Goal: Task Accomplishment & Management: Complete application form

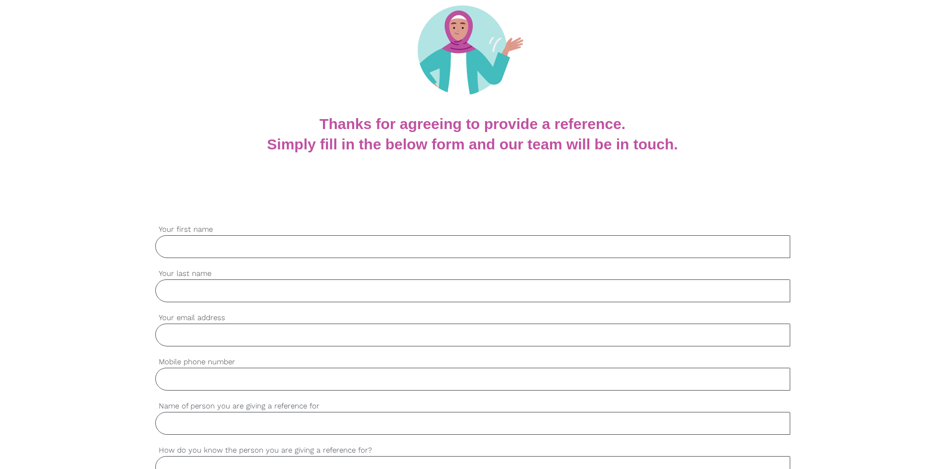
scroll to position [149, 0]
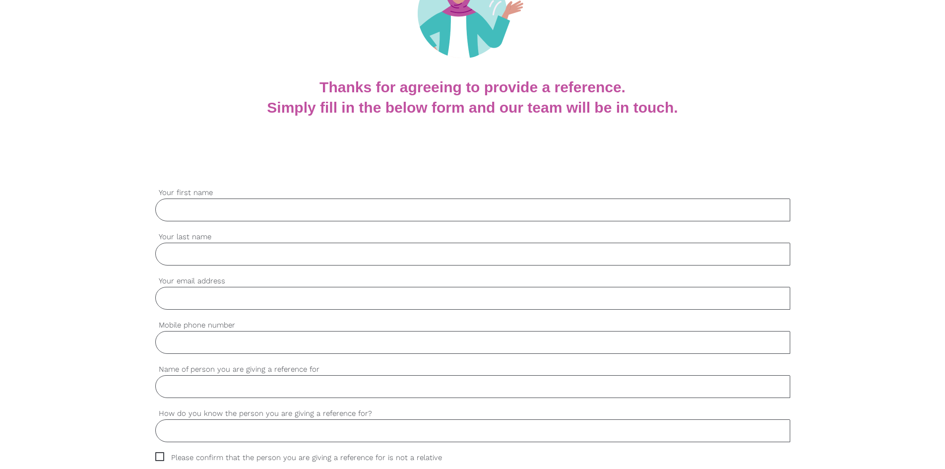
drag, startPoint x: 221, startPoint y: 212, endPoint x: 224, endPoint y: 218, distance: 6.9
click at [221, 212] on input "Your first name" at bounding box center [472, 209] width 635 height 23
type input "[PERSON_NAME]"
click at [214, 254] on input "Your last name" at bounding box center [472, 254] width 635 height 23
type input "Da [PERSON_NAME]"
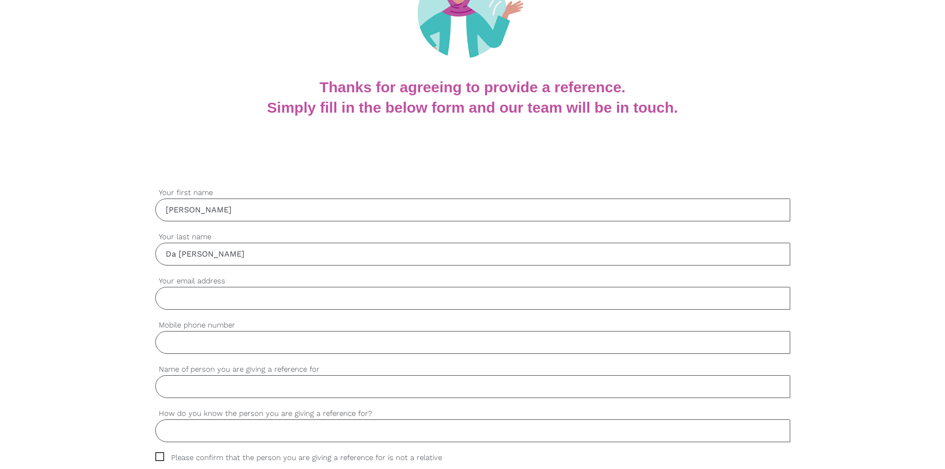
click at [253, 300] on input "Your email address" at bounding box center [472, 298] width 635 height 23
type input "[PERSON_NAME][EMAIL_ADDRESS][DOMAIN_NAME]"
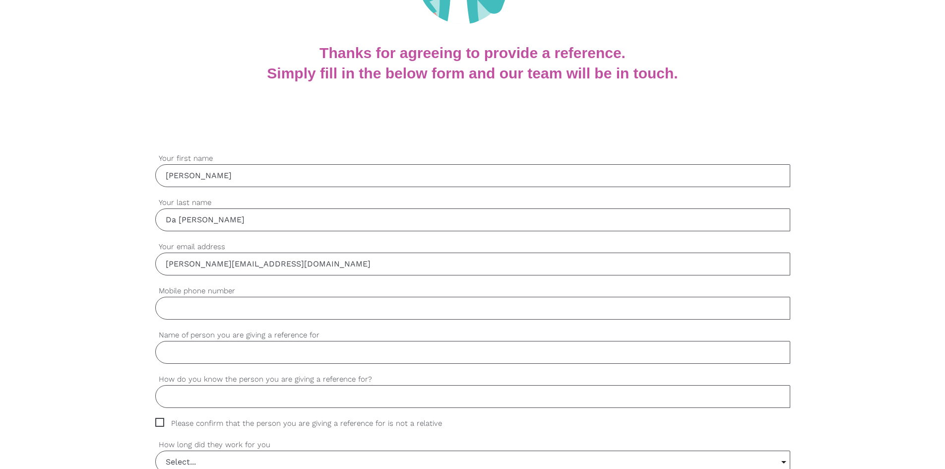
scroll to position [198, 0]
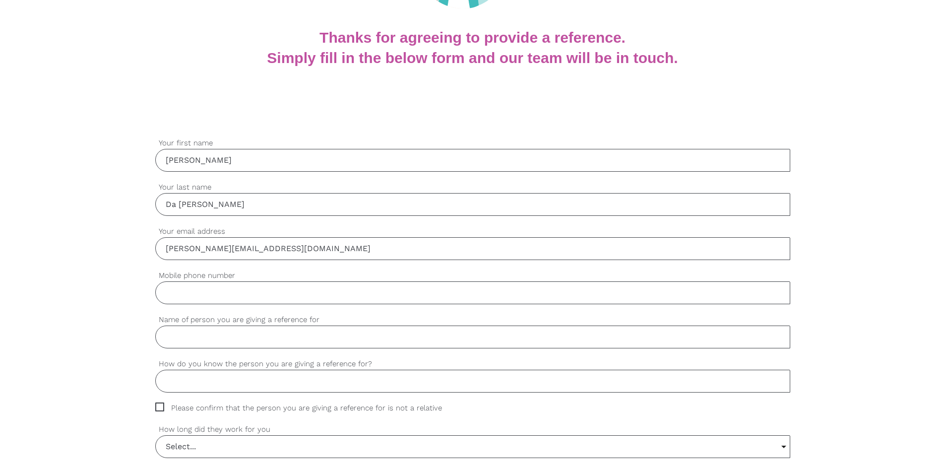
click at [249, 297] on input "Mobile phone number" at bounding box center [472, 292] width 635 height 23
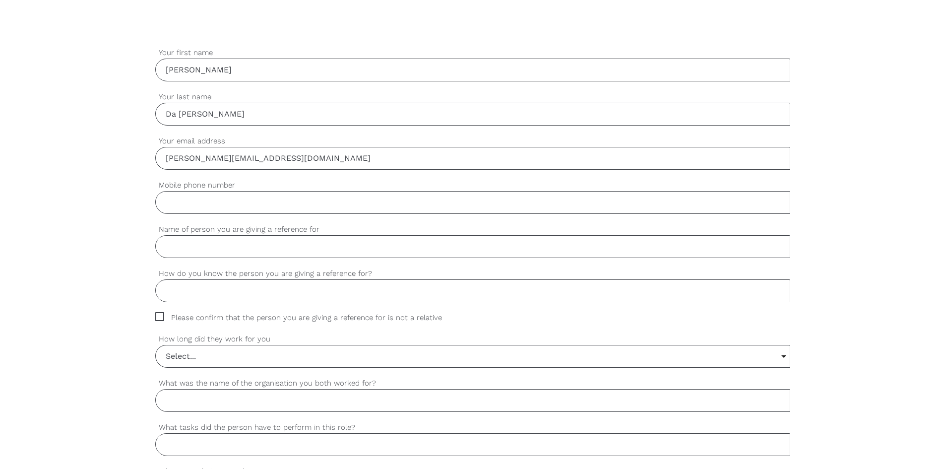
scroll to position [298, 0]
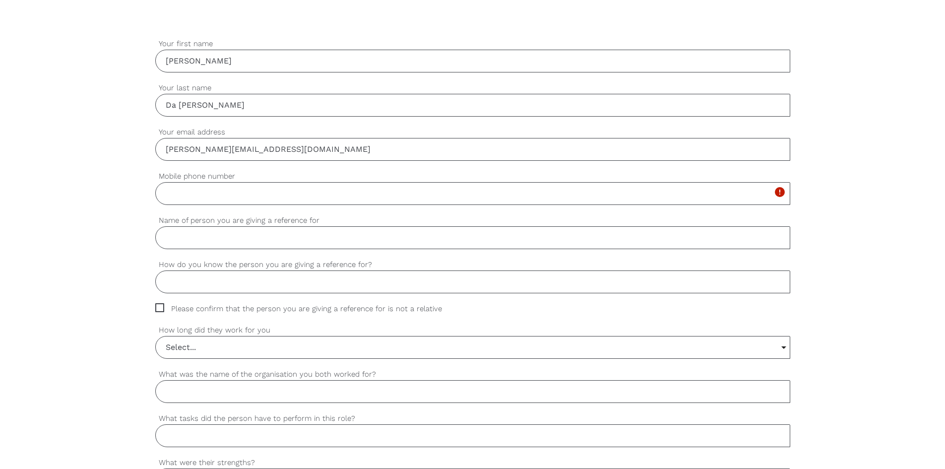
click at [260, 239] on input "Name of person you are giving a reference for" at bounding box center [472, 237] width 635 height 23
click at [245, 194] on input "Mobile phone number" at bounding box center [472, 193] width 635 height 23
type input "0401628566"
click at [234, 241] on input "Name of person you are giving a reference for" at bounding box center [472, 237] width 635 height 23
type input "[PERSON_NAME]"
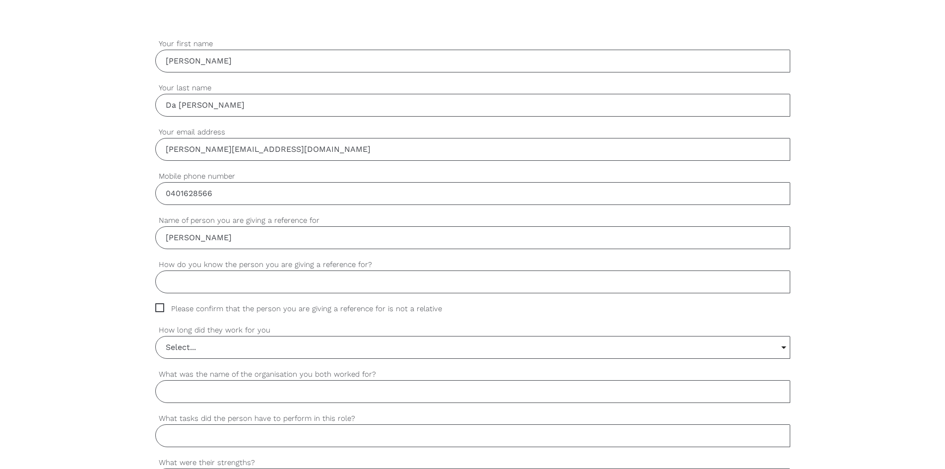
click at [323, 285] on input "How do you know the person you are giving a reference for?" at bounding box center [472, 281] width 635 height 23
click at [158, 306] on span "Please confirm that the person you are giving a reference for is not a relative" at bounding box center [308, 308] width 306 height 11
click at [158, 306] on input "Please confirm that the person you are giving a reference for is not a relative" at bounding box center [158, 306] width 6 height 6
checkbox input "true"
click at [204, 285] on input "How do you know the person you are giving a reference for?" at bounding box center [472, 281] width 635 height 23
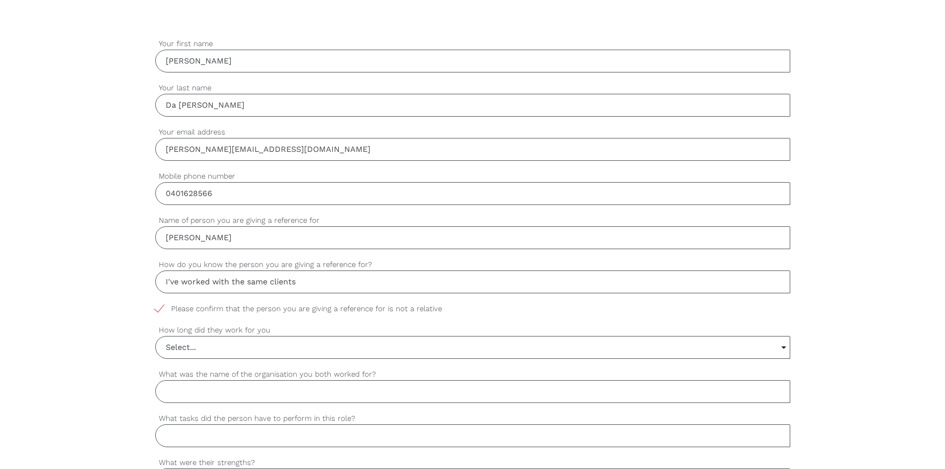
click at [167, 284] on input "I've worked with the same clients" at bounding box center [472, 281] width 635 height 23
drag, startPoint x: 308, startPoint y: 283, endPoint x: 142, endPoint y: 283, distance: 166.6
type input "We've worked with the same clients"
click at [263, 347] on input "Select..." at bounding box center [473, 347] width 634 height 22
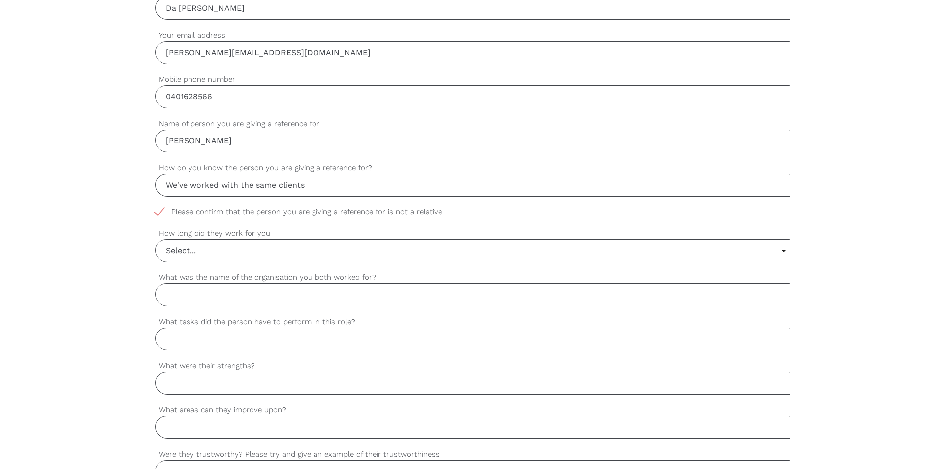
scroll to position [397, 0]
click at [264, 248] on input "Select..." at bounding box center [473, 248] width 634 height 22
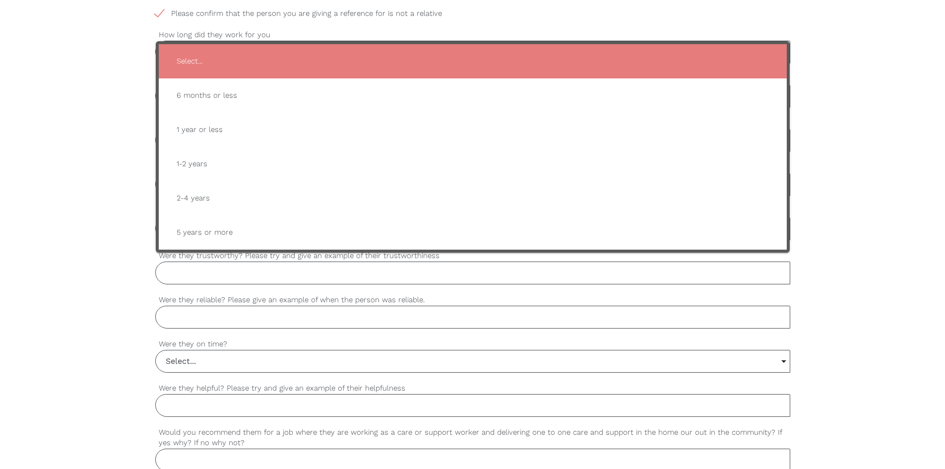
scroll to position [595, 0]
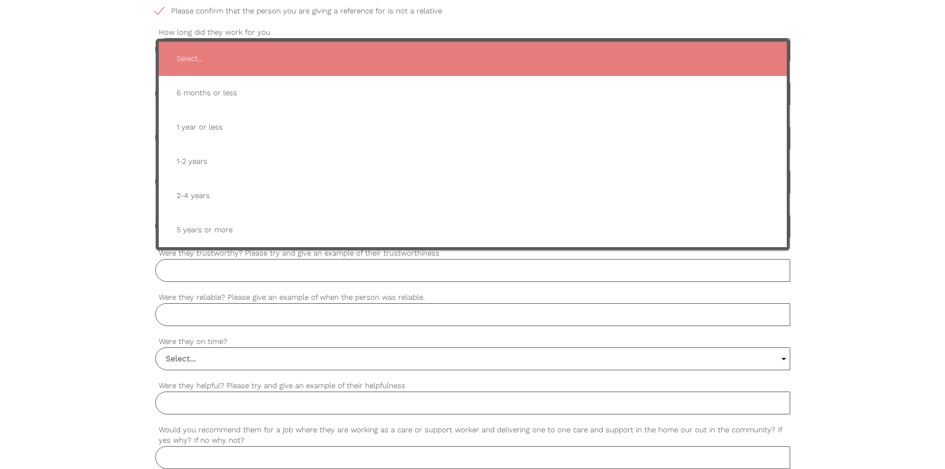
click at [68, 244] on div "settings [PERSON_NAME] Your first name settings [PERSON_NAME] Your last name se…" at bounding box center [472, 186] width 945 height 931
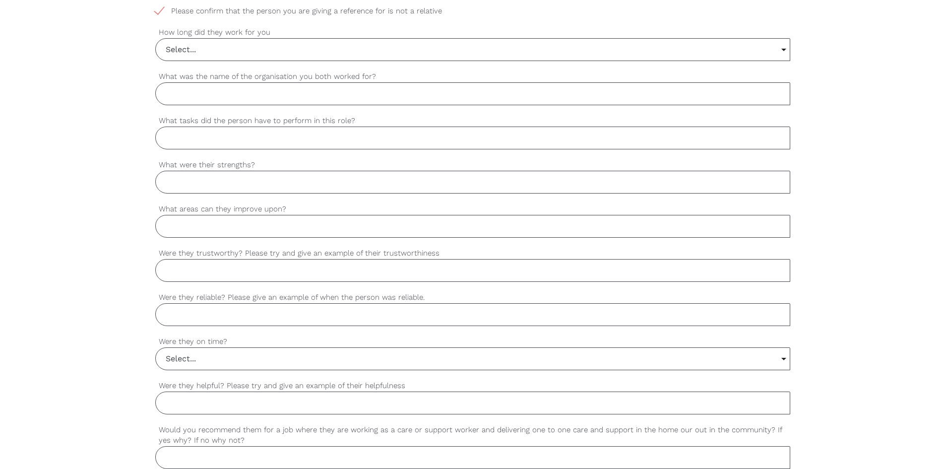
click at [241, 94] on input "What was the name of the organisation you both worked for?" at bounding box center [472, 93] width 635 height 23
type input "It was private clients"
click at [389, 140] on input "What tasks did the person have to perform in this role?" at bounding box center [472, 137] width 635 height 23
paste input "Helps with daily living activities (ajuda nas atividades diárias) Provides emot…"
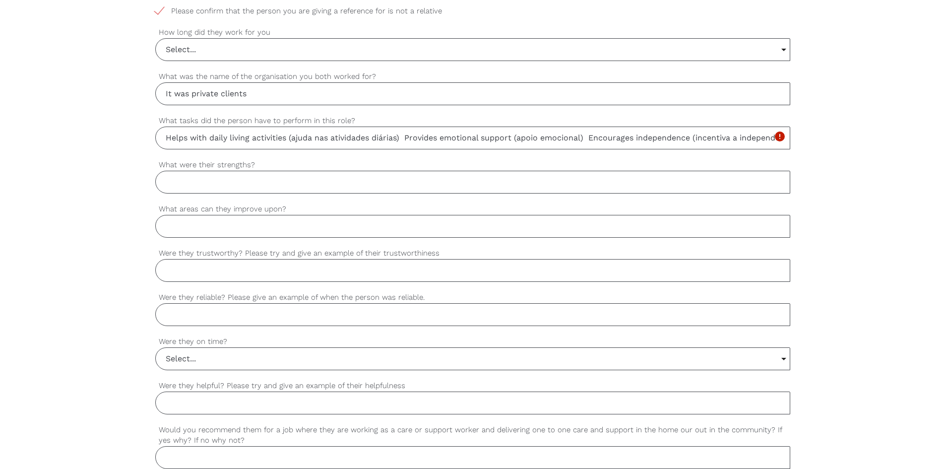
scroll to position [0, 161]
drag, startPoint x: 644, startPoint y: 136, endPoint x: 535, endPoint y: 135, distance: 109.1
click at [535, 135] on input "Helps with daily living activities (ajuda nas atividades diárias) Provides emot…" at bounding box center [472, 137] width 635 height 23
drag, startPoint x: 535, startPoint y: 136, endPoint x: 465, endPoint y: 138, distance: 69.9
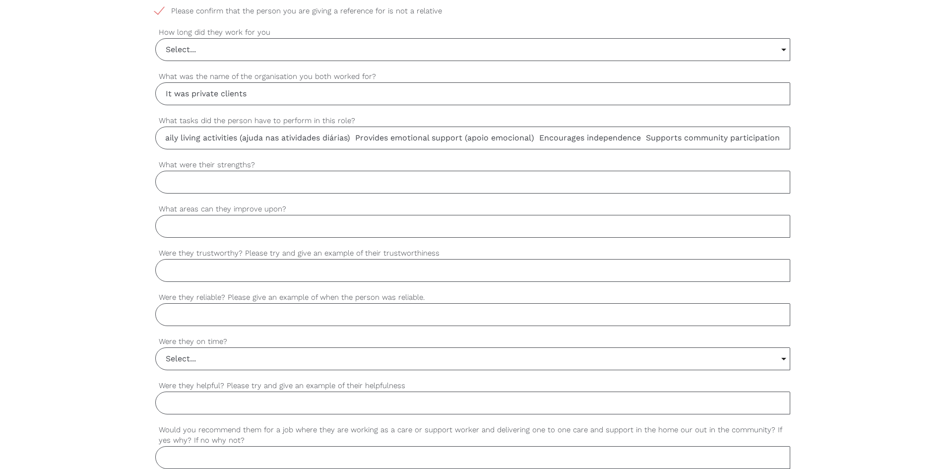
click at [465, 138] on input "Helps with daily living activities (ajuda nas atividades diárias) Provides emot…" at bounding box center [472, 137] width 635 height 23
drag, startPoint x: 411, startPoint y: 137, endPoint x: 291, endPoint y: 133, distance: 120.6
click at [291, 133] on input "Helps with daily living activities (ajuda nas atividades diárias) Provides emot…" at bounding box center [472, 137] width 635 height 23
click at [397, 138] on input "Helps with daily living activities, provides emotional support Encourages indep…" at bounding box center [472, 137] width 635 height 23
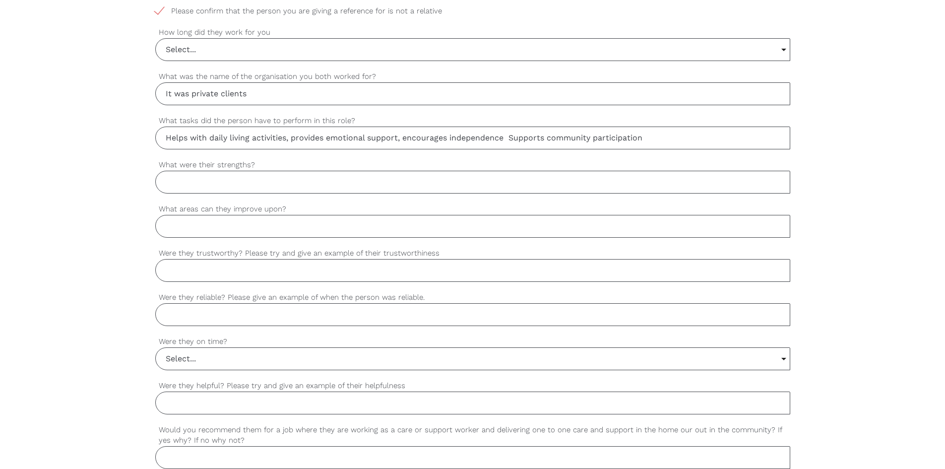
click at [507, 137] on input "Helps with daily living activities, provides emotional support, encourages inde…" at bounding box center [472, 137] width 635 height 23
type input "Helps with daily living activities, provides emotional support, encourages inde…"
click at [340, 185] on input "What were their strengths?" at bounding box center [472, 182] width 635 height 23
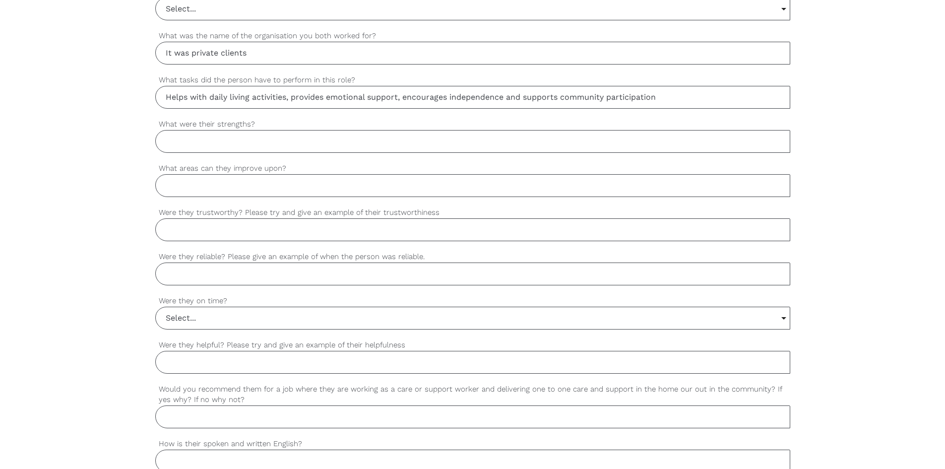
scroll to position [618, 0]
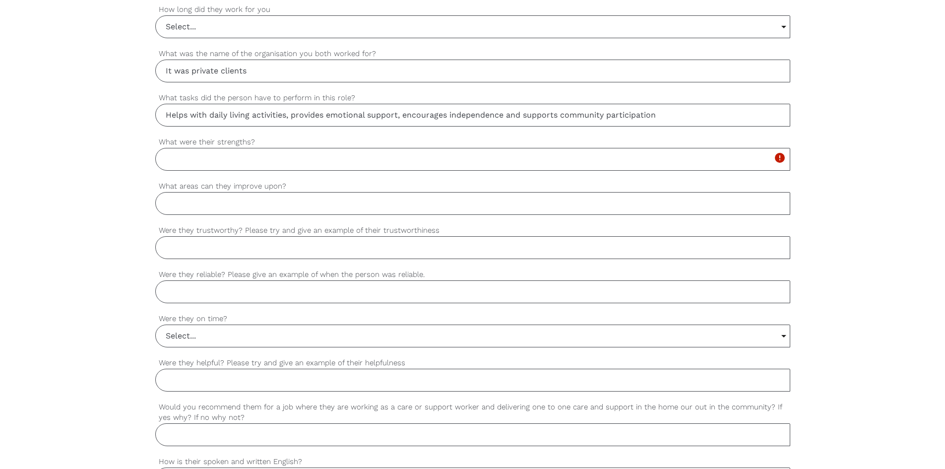
paste input "Patience"
paste input "Reliability"
click at [209, 159] on input "Patience, Reliability," at bounding box center [472, 159] width 635 height 23
click at [297, 162] on input "Patience, reliability," at bounding box center [472, 159] width 635 height 23
paste input "Teamwork"
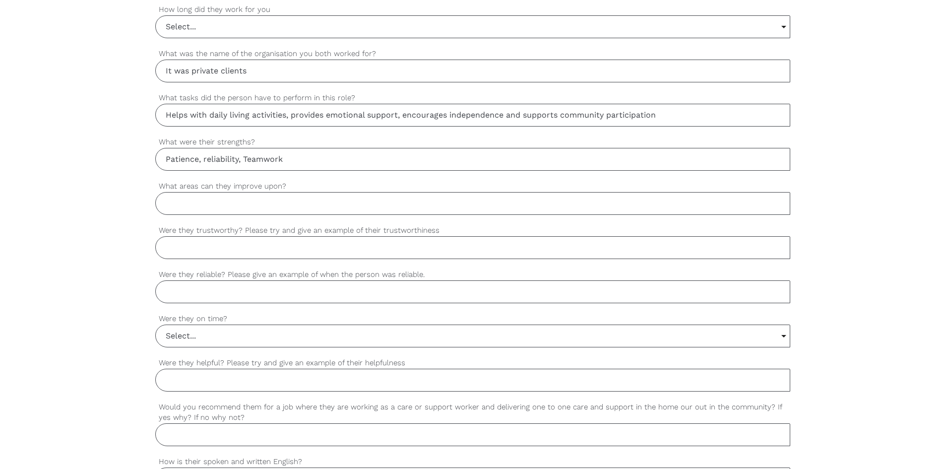
click at [247, 155] on input "Patience, reliability, Teamwork" at bounding box center [472, 159] width 635 height 23
click at [327, 155] on input "Patience, reliability, teamwork" at bounding box center [472, 159] width 635 height 23
paste input "Empathy and Compassion"
click at [293, 154] on input "Patience, reliability, teamwork, Empathy and Compassion" at bounding box center [472, 159] width 635 height 23
click at [347, 156] on input "Patience, reliability, teamwork, empathy and Compassion" at bounding box center [472, 159] width 635 height 23
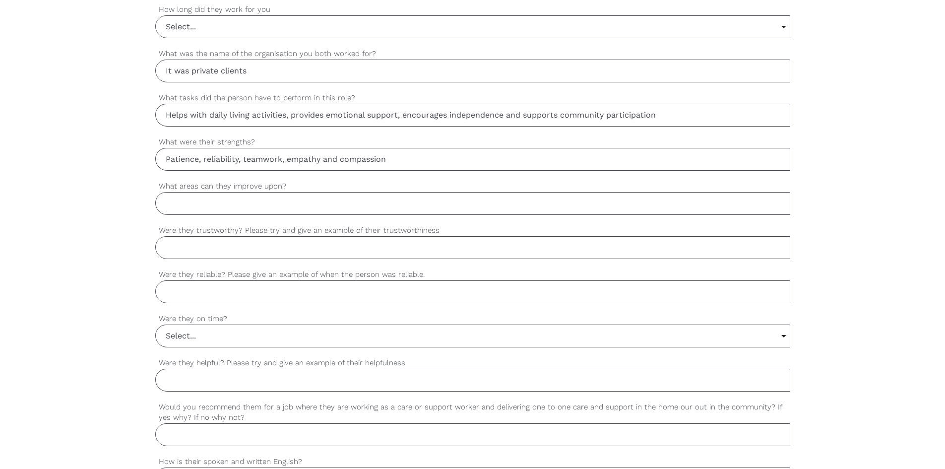
type input "Patience, reliability, teamwork, empathy and compassion"
click at [246, 250] on input "Were they trustworthy? Please try and give an example of their trustworthiness" at bounding box center [472, 247] width 635 height 23
click at [228, 336] on input "Select..." at bounding box center [473, 336] width 634 height 22
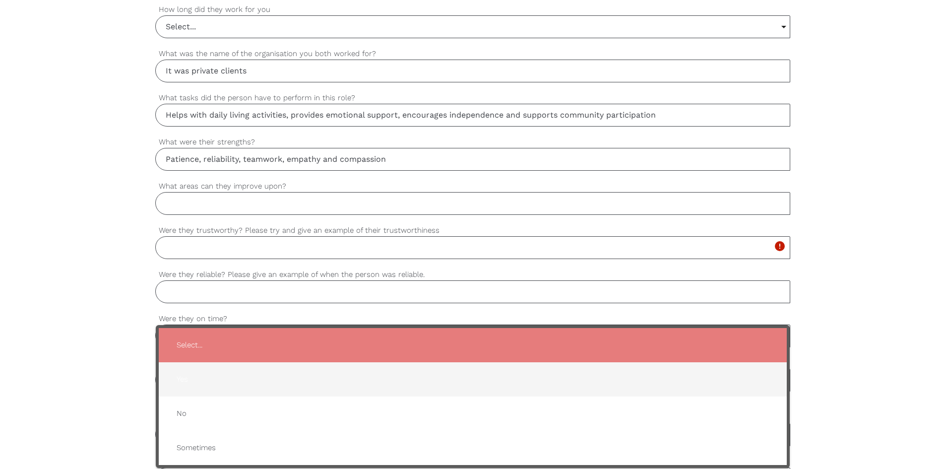
click at [222, 382] on span "Yes" at bounding box center [473, 379] width 608 height 24
type input "Yes"
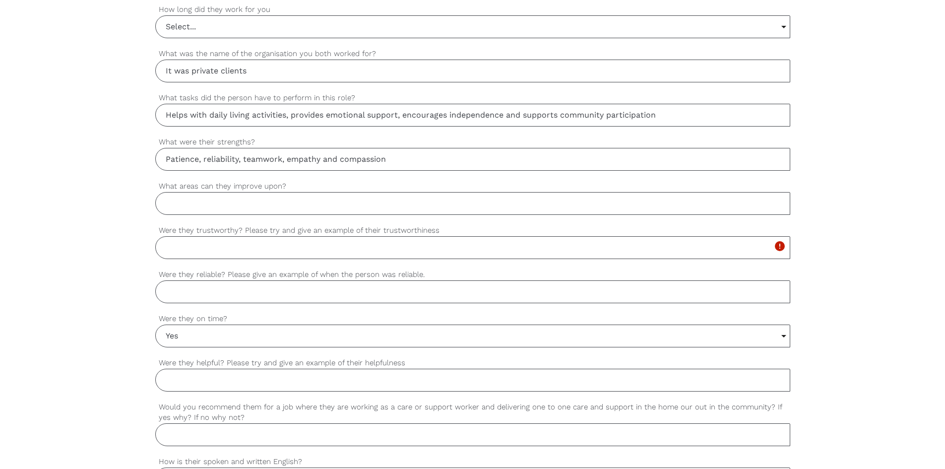
scroll to position [668, 0]
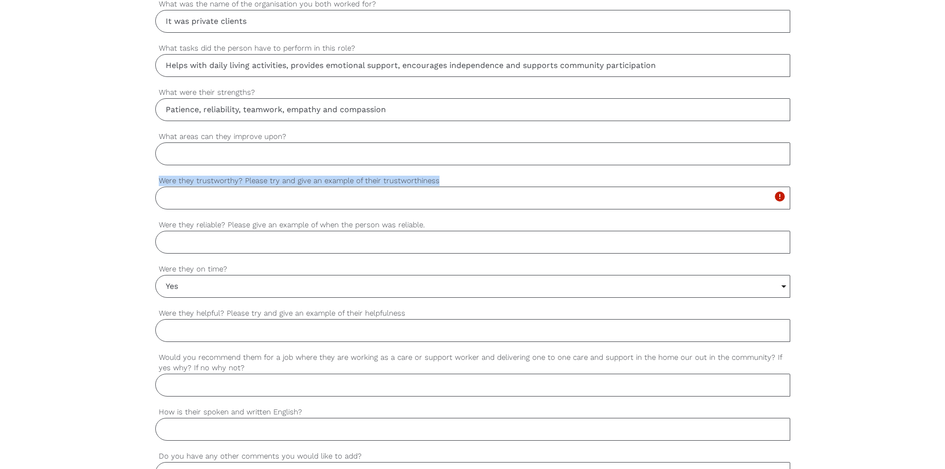
drag, startPoint x: 159, startPoint y: 182, endPoint x: 443, endPoint y: 180, distance: 284.7
click at [443, 180] on label "Were they trustworthy? Please try and give an example of their trustworthiness" at bounding box center [472, 180] width 635 height 11
copy label "Were they trustworthy? Please try and give an example of their trustworthiness"
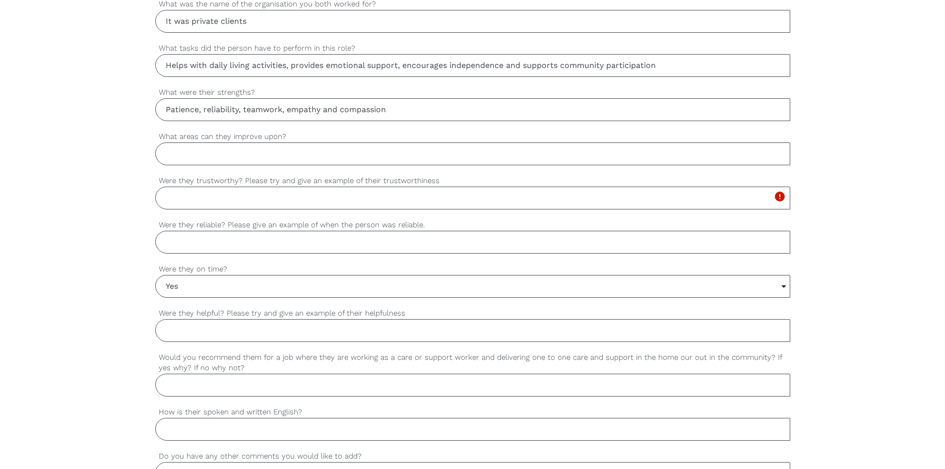
click at [210, 203] on input "Were they trustworthy? Please try and give an example of their trustworthiness" at bounding box center [472, 197] width 635 height 23
paste input "Yes, they were very trustworthy. For example, I could always rely on them to ha…"
drag, startPoint x: 203, startPoint y: 199, endPoint x: 64, endPoint y: 199, distance: 138.9
click at [64, 199] on div "settings [PERSON_NAME] Your first name settings [PERSON_NAME] Your last name se…" at bounding box center [472, 113] width 945 height 931
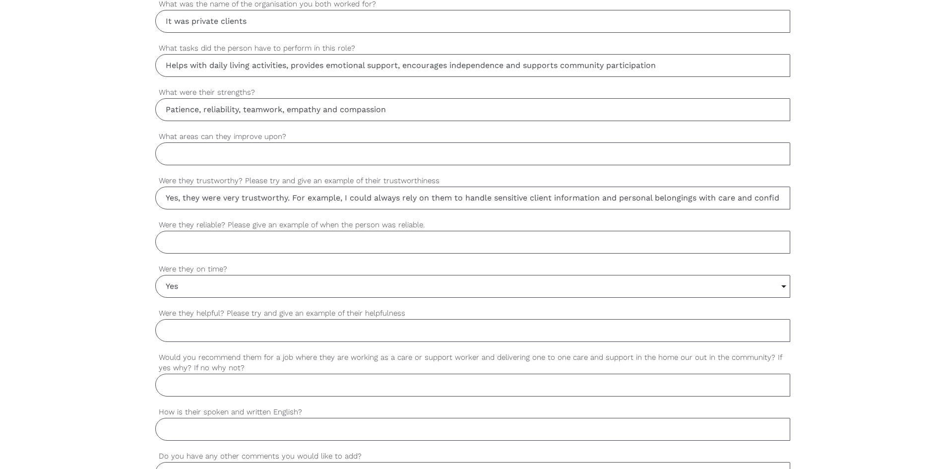
click at [190, 198] on input "Yes, they were very trustworthy. For example, I could always rely on them to ha…" at bounding box center [472, 197] width 635 height 23
drag, startPoint x: 266, startPoint y: 196, endPoint x: 755, endPoint y: 195, distance: 488.5
click at [755, 195] on input "Yes, he was. For example, I could always rely on them to handle sensitive clien…" at bounding box center [472, 197] width 635 height 23
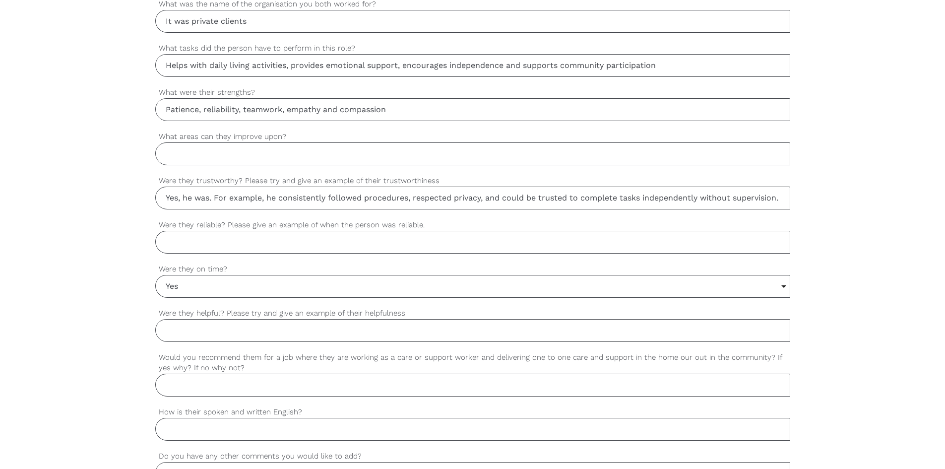
drag, startPoint x: 642, startPoint y: 199, endPoint x: 819, endPoint y: 197, distance: 177.1
click at [819, 197] on div "settings [PERSON_NAME] Your first name settings [PERSON_NAME] Your last name se…" at bounding box center [472, 113] width 945 height 931
click at [787, 194] on input "Yes, he was. For example, he consistently followed procedures, respected privac…" at bounding box center [472, 197] width 635 height 23
type input "Yes, he was. For example, he consistently followed procedures, respected privac…"
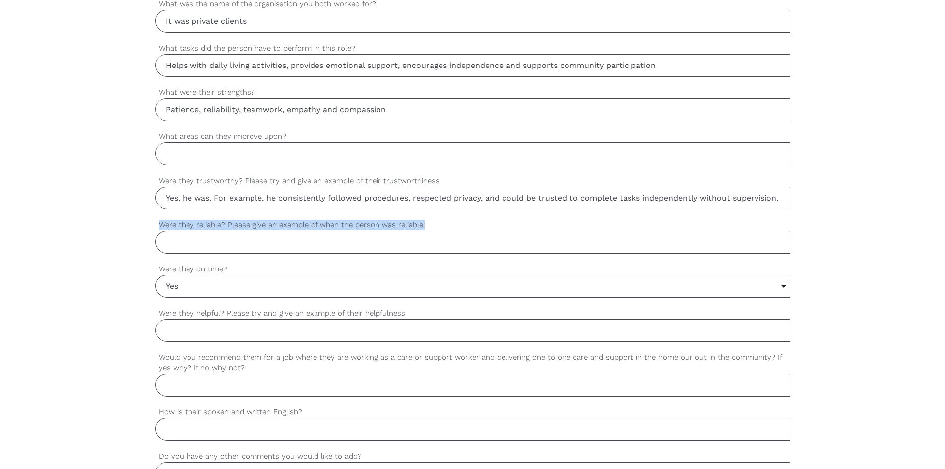
drag, startPoint x: 160, startPoint y: 225, endPoint x: 474, endPoint y: 225, distance: 313.5
click at [474, 225] on label "Were they reliable? Please give an example of when the person was reliable." at bounding box center [472, 224] width 635 height 11
copy label "Were they reliable? Please give an example of when the person was reliable."
click at [210, 247] on input "Were they reliable? Please give an example of when the person was reliable." at bounding box center [472, 242] width 635 height 23
paste input "Yes, they were very reliable. For instance, they consistently showed up on time…"
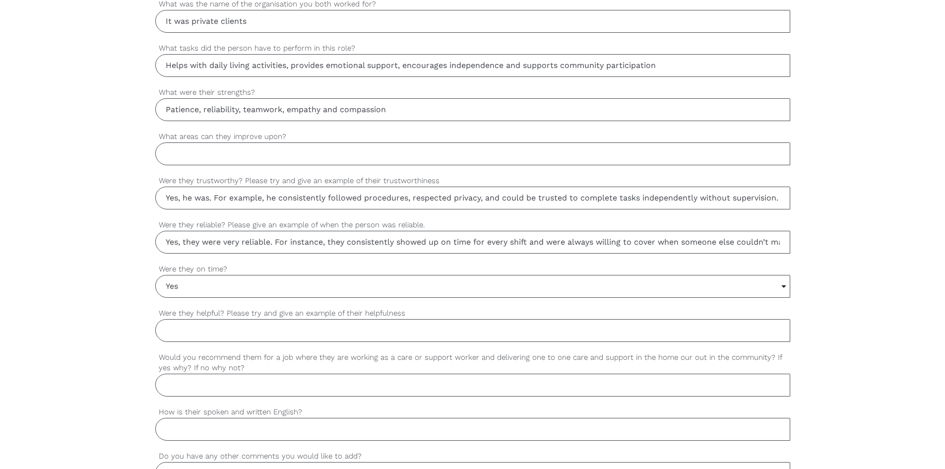
drag, startPoint x: 215, startPoint y: 244, endPoint x: 66, endPoint y: 243, distance: 148.3
click at [66, 243] on div "settings [PERSON_NAME] Your first name settings [PERSON_NAME] Your last name se…" at bounding box center [472, 113] width 945 height 931
click at [204, 243] on input "Yes, they were very reliable. For instance, they consistently showed up on time…" at bounding box center [472, 242] width 635 height 23
drag, startPoint x: 184, startPoint y: 240, endPoint x: 269, endPoint y: 243, distance: 85.3
click at [269, 243] on input "Yes, they were very reliable. For instance, they consistently showed up on time…" at bounding box center [472, 242] width 635 height 23
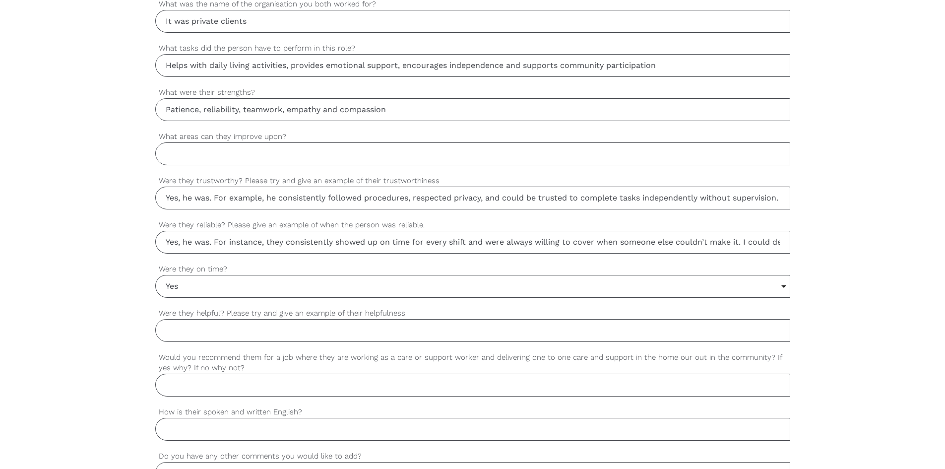
click at [275, 239] on input "Yes, he was. For instance, they consistently showed up on time for every shift …" at bounding box center [472, 242] width 635 height 23
drag, startPoint x: 420, startPoint y: 246, endPoint x: 822, endPoint y: 250, distance: 402.3
click at [822, 250] on div "settings [PERSON_NAME] Your first name settings [PERSON_NAME] Your last name se…" at bounding box center [472, 113] width 945 height 931
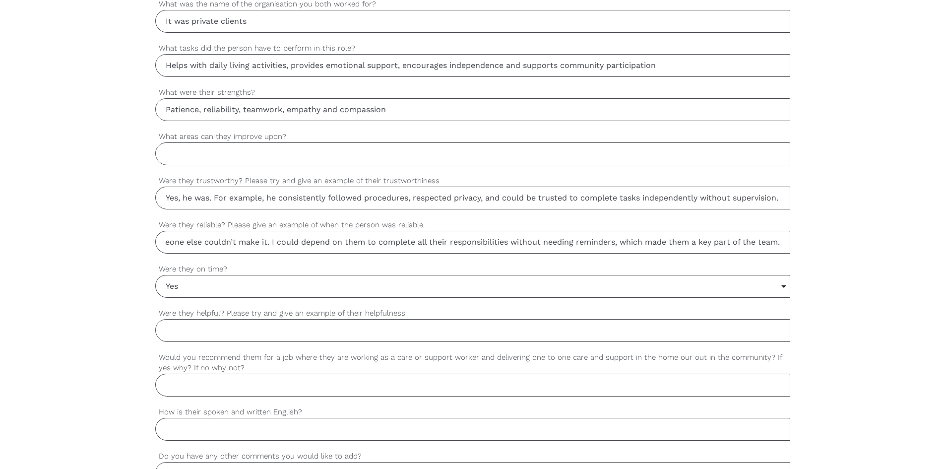
click at [431, 245] on input "Yes, he was. For instance, he consistently showed up on time for every shift an…" at bounding box center [472, 242] width 635 height 23
click at [350, 241] on input "Yes, he was. For instance, he consistently showed up on time for every shift an…" at bounding box center [472, 242] width 635 height 23
drag, startPoint x: 592, startPoint y: 242, endPoint x: 803, endPoint y: 244, distance: 210.8
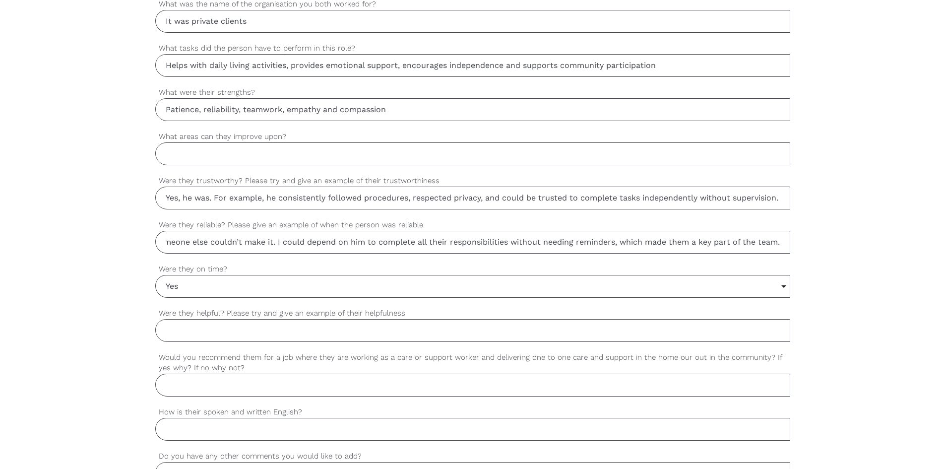
click at [803, 244] on div "settings [PERSON_NAME] Your first name settings [PERSON_NAME] Your last name se…" at bounding box center [472, 113] width 945 height 931
type input "Yes, he was. For instance, he consistently showed up on time for every shift an…"
click at [302, 268] on label "Were they on time?" at bounding box center [472, 268] width 635 height 11
click at [0, 0] on select "Select... Yes No Sometimes" at bounding box center [0, 0] width 0 height 0
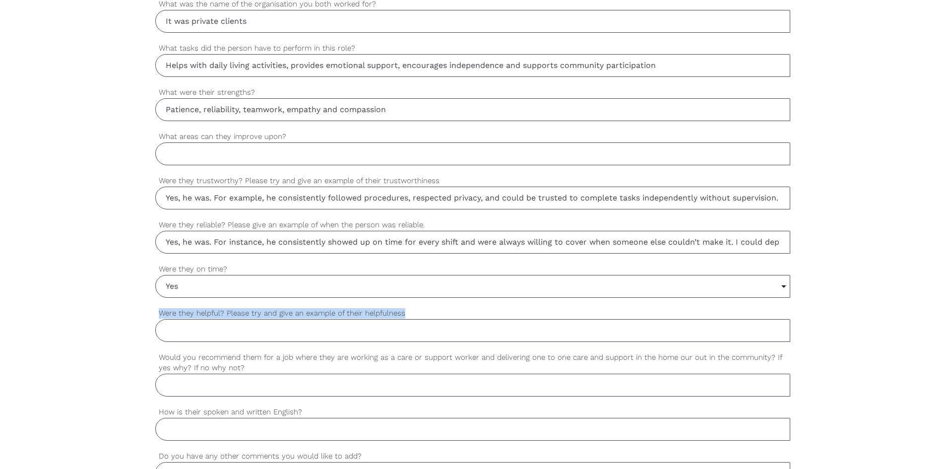
drag, startPoint x: 158, startPoint y: 310, endPoint x: 429, endPoint y: 311, distance: 270.3
click at [429, 311] on label "Were they helpful? Please try and give an example of their helpfulness" at bounding box center [472, 313] width 635 height 11
copy label "Were they helpful? Please try and give an example of their helpfulness"
click at [206, 333] on input "Were they helpful? Please try and give an example of their helpfulness" at bounding box center [472, 330] width 635 height 23
paste input "Yes, they were very helpful. For example, they often went out of their way to a…"
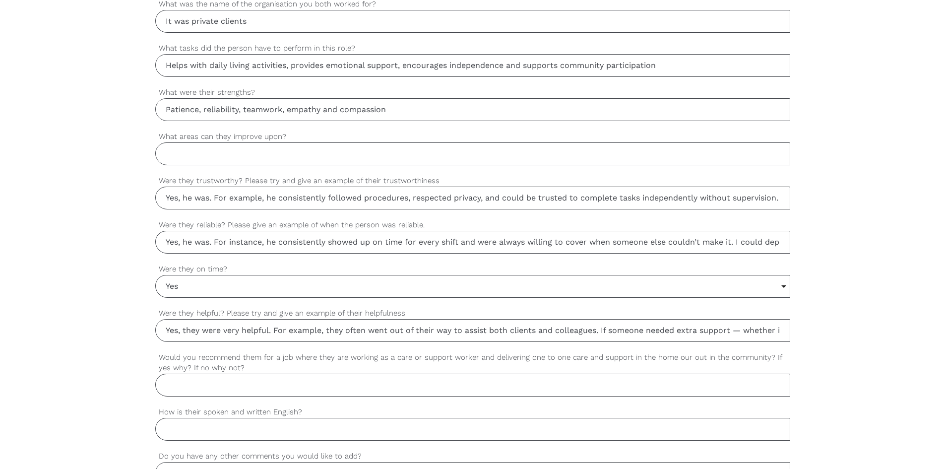
scroll to position [0, 618]
type input "Yes, they were very helpful. For example, they often went out of their way to a…"
click at [241, 156] on input "What areas can they improve upon?" at bounding box center [472, 153] width 635 height 23
paste input "Communication Skills"
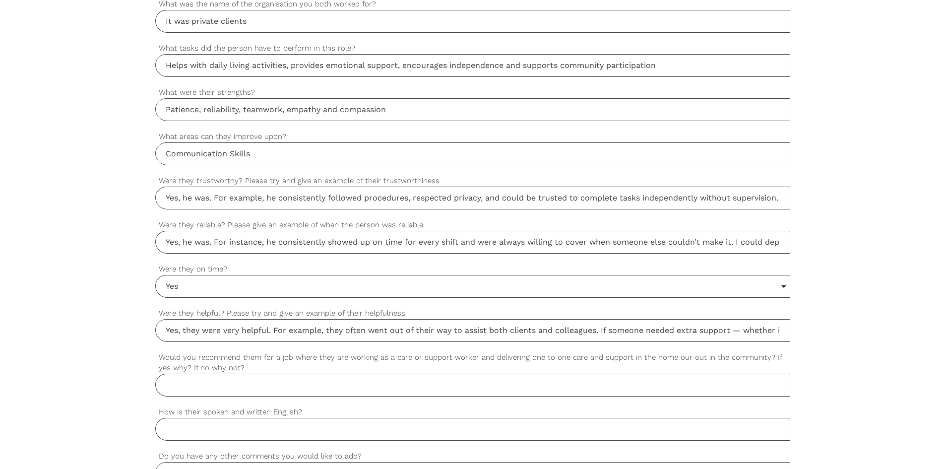
click at [235, 155] on input "Communication Skills" at bounding box center [472, 153] width 635 height 23
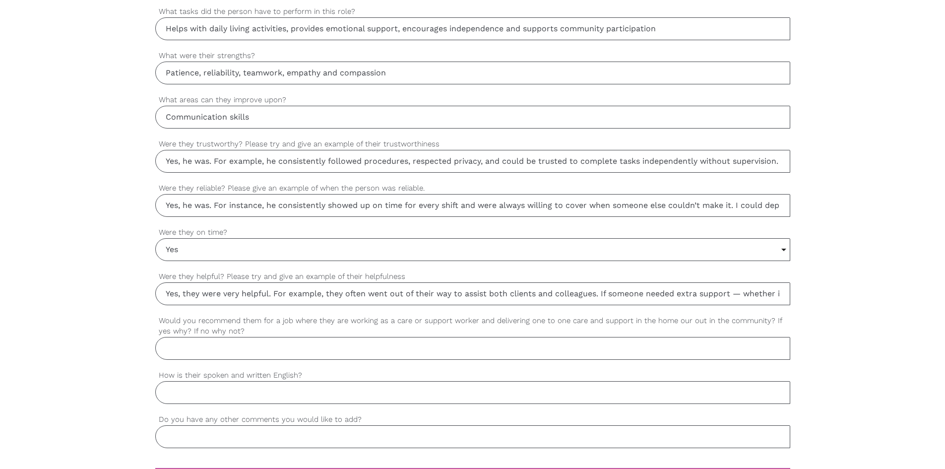
scroll to position [767, 0]
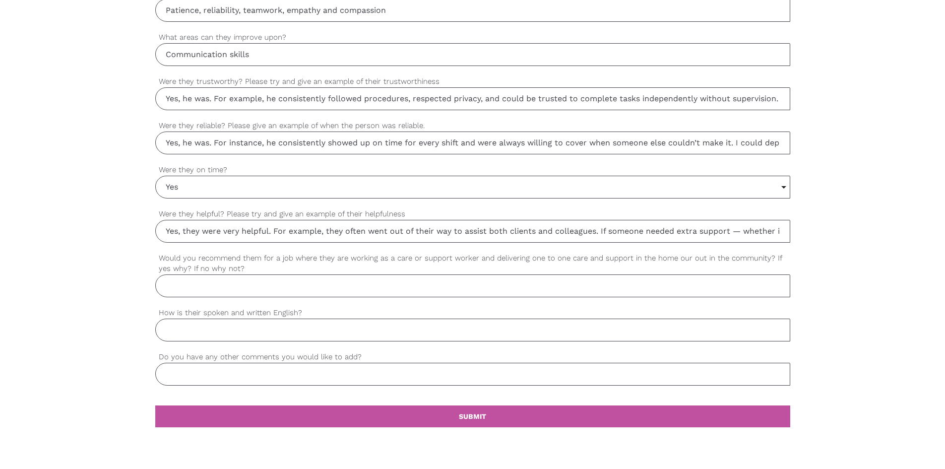
type input "Communication skills"
drag, startPoint x: 226, startPoint y: 236, endPoint x: 37, endPoint y: 238, distance: 189.5
click at [37, 238] on div "settings [PERSON_NAME] Your first name settings [PERSON_NAME] Your last name se…" at bounding box center [472, 14] width 945 height 931
click at [186, 232] on input "Yes, they were very helpful. For example, they often went out of their way to a…" at bounding box center [472, 231] width 635 height 23
drag, startPoint x: 183, startPoint y: 230, endPoint x: 268, endPoint y: 230, distance: 85.3
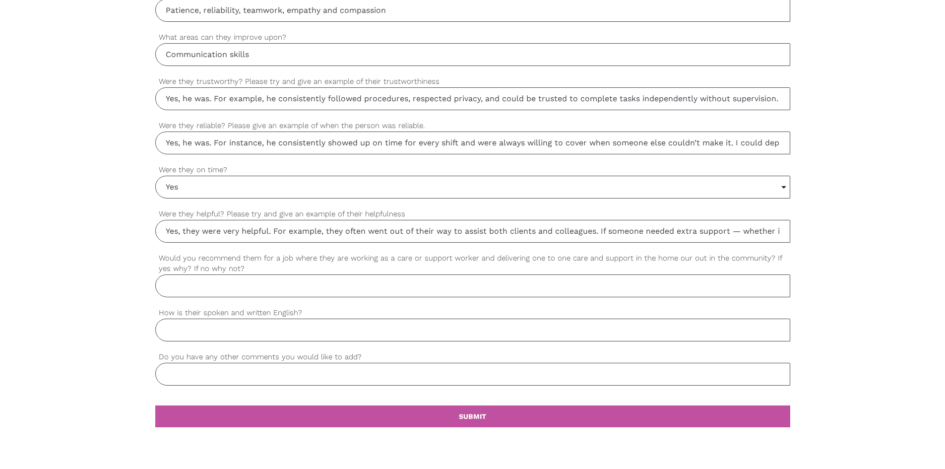
click at [268, 230] on input "Yes, they were very helpful. For example, they often went out of their way to a…" at bounding box center [472, 231] width 635 height 23
click at [277, 230] on input "Yes, he was. For example, they often went out of their way to assist both clien…" at bounding box center [472, 231] width 635 height 23
drag, startPoint x: 378, startPoint y: 236, endPoint x: 42, endPoint y: 236, distance: 336.3
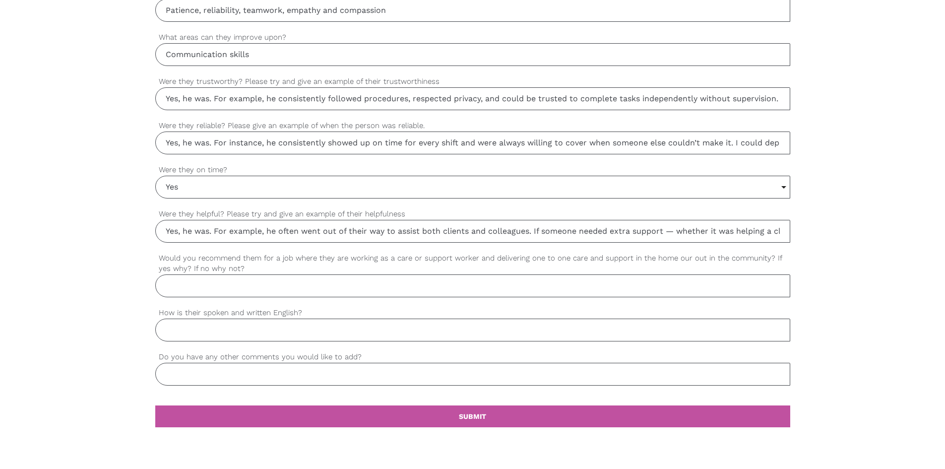
click at [40, 237] on div "settings [PERSON_NAME] Your first name settings [PERSON_NAME] Your last name se…" at bounding box center [472, 14] width 945 height 931
click at [300, 229] on input "Yes, he was. For example, he often went out of their way to assist both clients…" at bounding box center [472, 231] width 635 height 23
drag, startPoint x: 668, startPoint y: 231, endPoint x: 587, endPoint y: 232, distance: 80.4
click at [587, 232] on input "Yes, he was. For example, he often went out of their way to assist both clients…" at bounding box center [472, 231] width 635 height 23
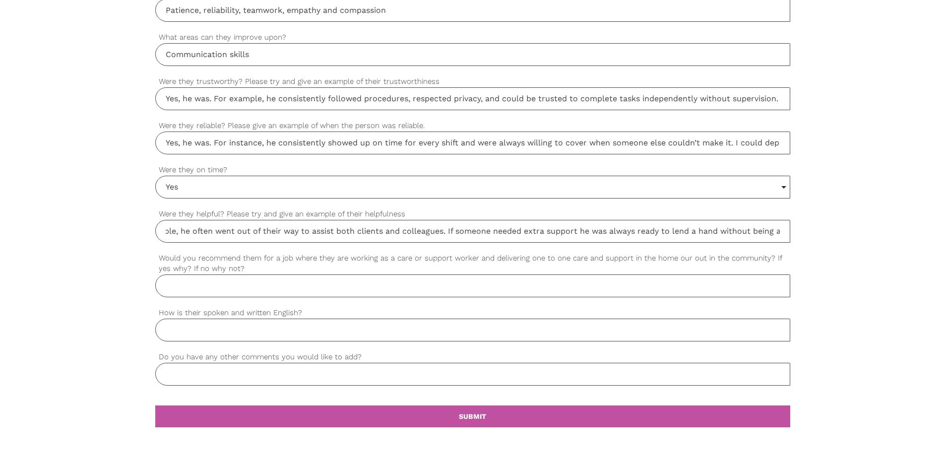
scroll to position [0, 111]
drag, startPoint x: 641, startPoint y: 233, endPoint x: 843, endPoint y: 229, distance: 201.9
click at [843, 229] on div "settings [PERSON_NAME] Your first name settings [PERSON_NAME] Your last name se…" at bounding box center [472, 14] width 945 height 931
type input "Yes, he was. For example, he often went out of their way to assist both clients…"
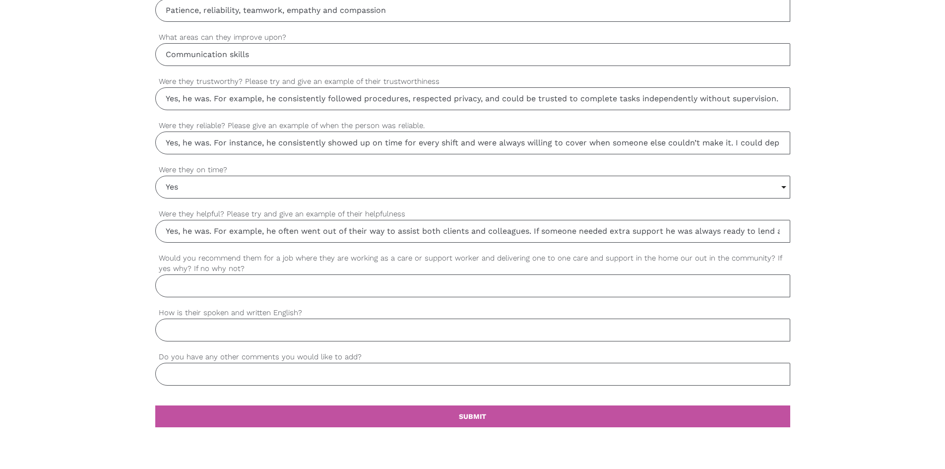
click at [840, 236] on div "settings [PERSON_NAME] Your first name settings [PERSON_NAME] Your last name se…" at bounding box center [472, 14] width 945 height 931
drag, startPoint x: 759, startPoint y: 230, endPoint x: 830, endPoint y: 231, distance: 70.4
click at [830, 231] on div "settings [PERSON_NAME] Your first name settings [PERSON_NAME] Your last name se…" at bounding box center [472, 14] width 945 height 931
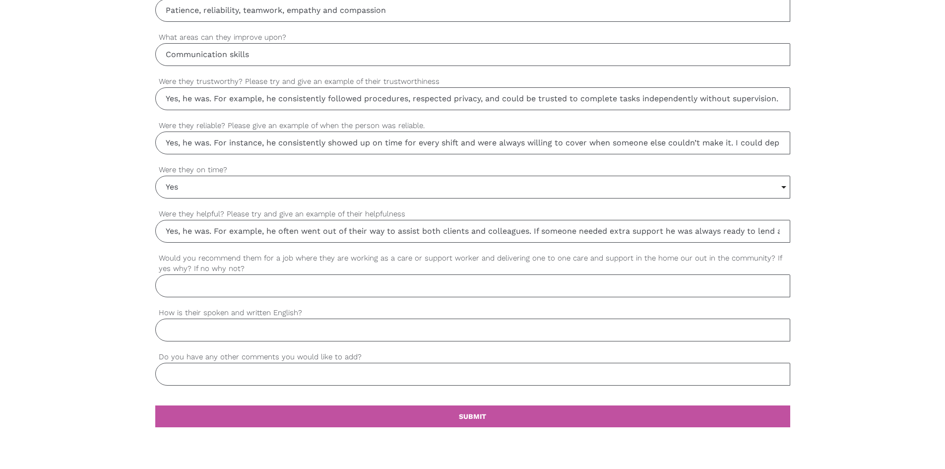
click at [830, 231] on div "settings [PERSON_NAME] Your first name settings [PERSON_NAME] Your last name se…" at bounding box center [472, 14] width 945 height 931
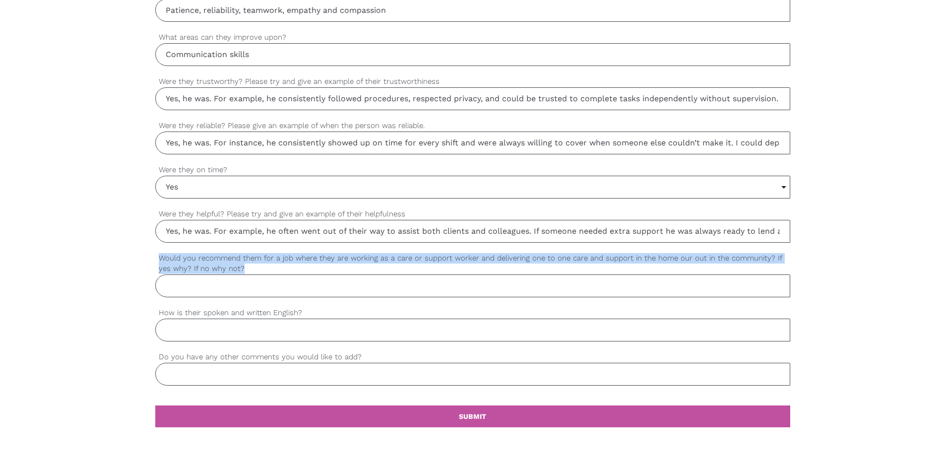
drag, startPoint x: 160, startPoint y: 259, endPoint x: 242, endPoint y: 267, distance: 82.2
click at [242, 267] on label "Would you recommend them for a job where they are working as a care or support …" at bounding box center [472, 263] width 635 height 22
copy label "Would you recommend them for a job where they are working as a care or support …"
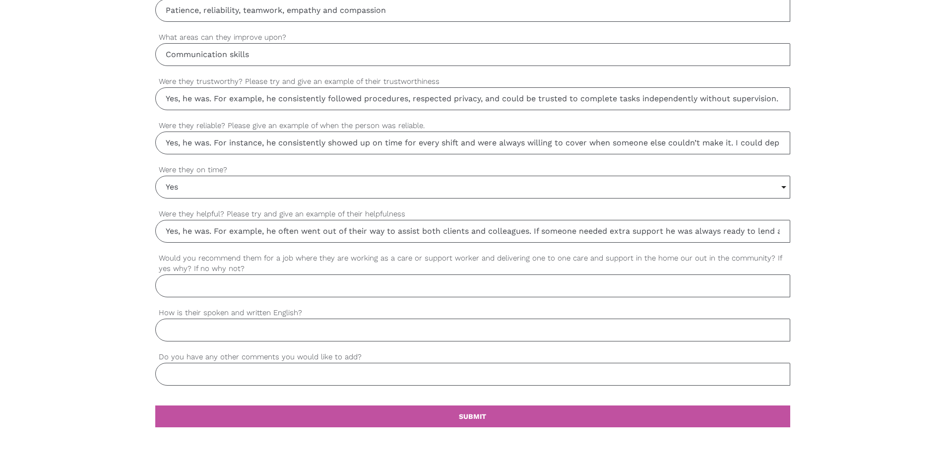
click at [234, 290] on input "Would you recommend them for a job where they are working as a care or support …" at bounding box center [472, 285] width 635 height 23
paste input "Yes, I would definitely recommend them for a position as a care or support work…"
drag, startPoint x: 204, startPoint y: 288, endPoint x: 52, endPoint y: 291, distance: 152.3
click at [52, 291] on div "settings [PERSON_NAME] Your first name settings [PERSON_NAME] Your last name se…" at bounding box center [472, 14] width 945 height 931
click at [310, 284] on input "Yes, I would definitely recommend them for a position as a care or support work…" at bounding box center [472, 285] width 635 height 23
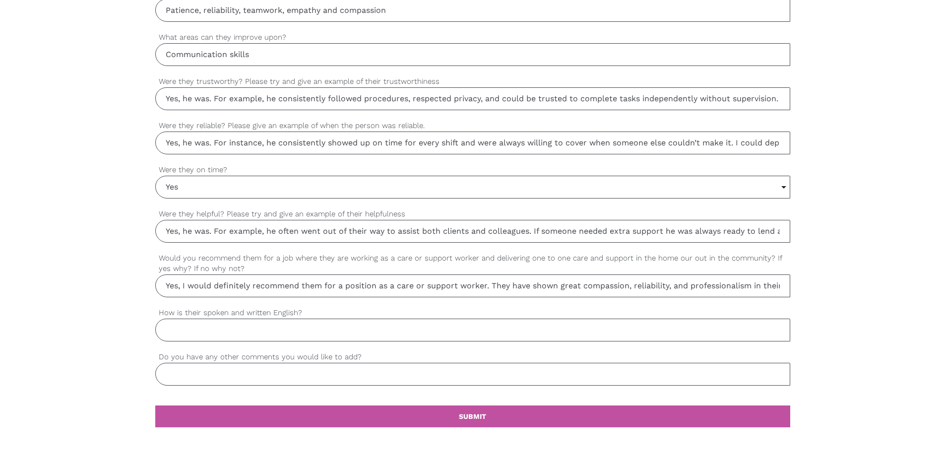
click at [310, 284] on input "Yes, I would definitely recommend them for a position as a care or support work…" at bounding box center [472, 285] width 635 height 23
click at [493, 285] on input "Yes, I would definitely recommend him for a position as a care or support worke…" at bounding box center [472, 285] width 635 height 23
click at [494, 285] on input "Yes, I would definitely recommend him for a position as a care or support worke…" at bounding box center [472, 285] width 635 height 23
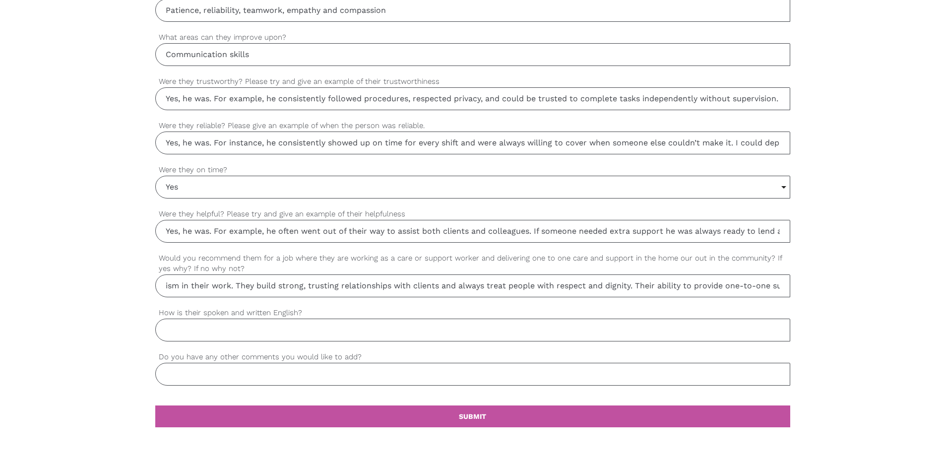
drag, startPoint x: 573, startPoint y: 289, endPoint x: 663, endPoint y: 286, distance: 89.8
click at [797, 292] on div "settings [PERSON_NAME] Your first name settings [PERSON_NAME] Your last name se…" at bounding box center [472, 14] width 945 height 931
click at [221, 289] on input "Yes, I would definitely recommend him for a position as a care or support worke…" at bounding box center [472, 285] width 635 height 23
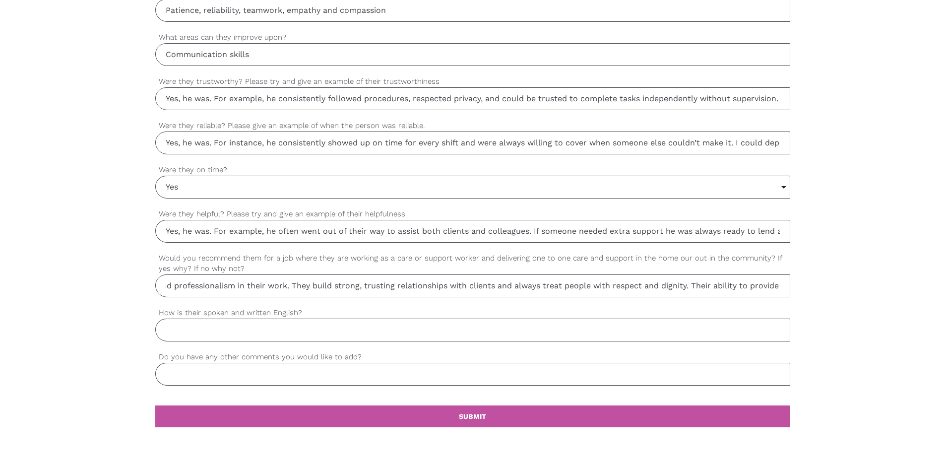
drag, startPoint x: 221, startPoint y: 289, endPoint x: 248, endPoint y: 292, distance: 27.5
click at [248, 292] on input "Yes, I would definitely recommend him for a position as a care or support worke…" at bounding box center [472, 285] width 635 height 23
click at [307, 286] on input "Yes, I would definitely recommend him for a position as a care or support worke…" at bounding box center [472, 285] width 635 height 23
click at [325, 284] on input "Yes, I would definitely recommend him for a position as a care or support worke…" at bounding box center [472, 285] width 635 height 23
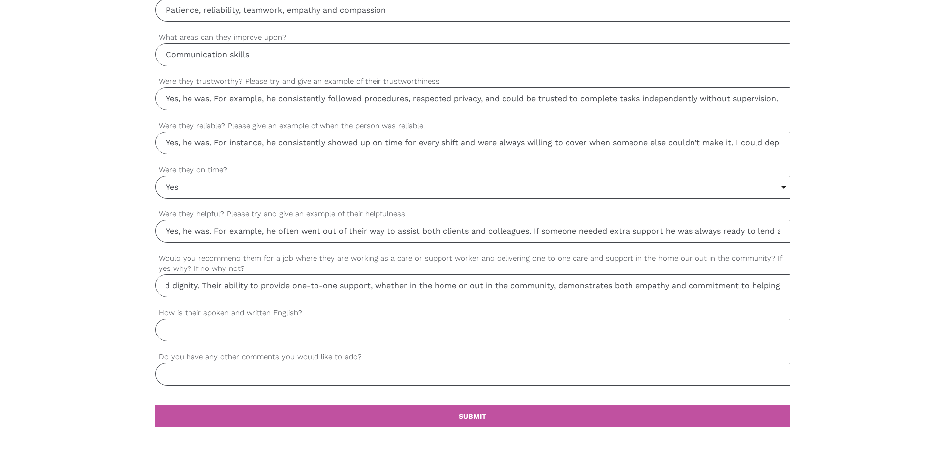
scroll to position [0, 1110]
drag, startPoint x: 411, startPoint y: 292, endPoint x: 818, endPoint y: 310, distance: 407.6
click at [818, 310] on div "settings [PERSON_NAME] Your first name settings [PERSON_NAME] Your last name se…" at bounding box center [472, 14] width 945 height 931
type input "Yes, I would definitely recommend him for a position as a care or support worke…"
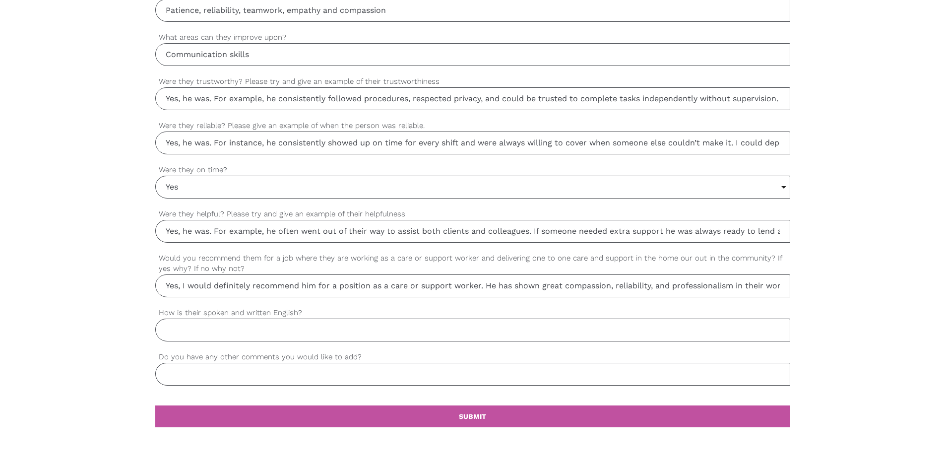
click at [335, 327] on input "How is their spoken and written English?" at bounding box center [472, 329] width 635 height 23
type input "Intermediate to Advance level."
click at [274, 376] on input "Do you have any other comments you would like to add?" at bounding box center [472, 374] width 635 height 23
type input "No"
drag, startPoint x: 329, startPoint y: 332, endPoint x: 101, endPoint y: 332, distance: 228.1
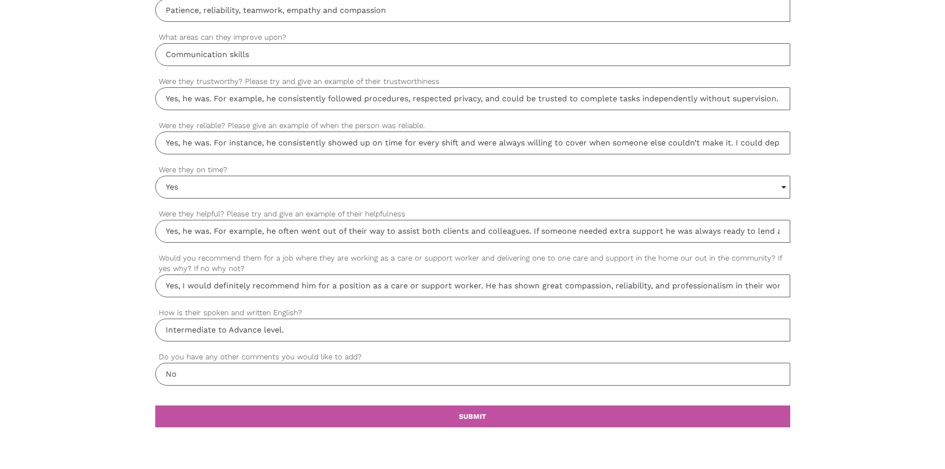
click at [105, 332] on div "settings [PERSON_NAME] Your first name settings [PERSON_NAME] Your last name se…" at bounding box center [472, 14] width 945 height 931
paste input "He demonstrates skills in both areas and has shown continuous improvement"
type input "He demonstrates skills in both areas and has shown continuous improvement"
click at [453, 421] on link "settings SUBMIT" at bounding box center [472, 416] width 635 height 22
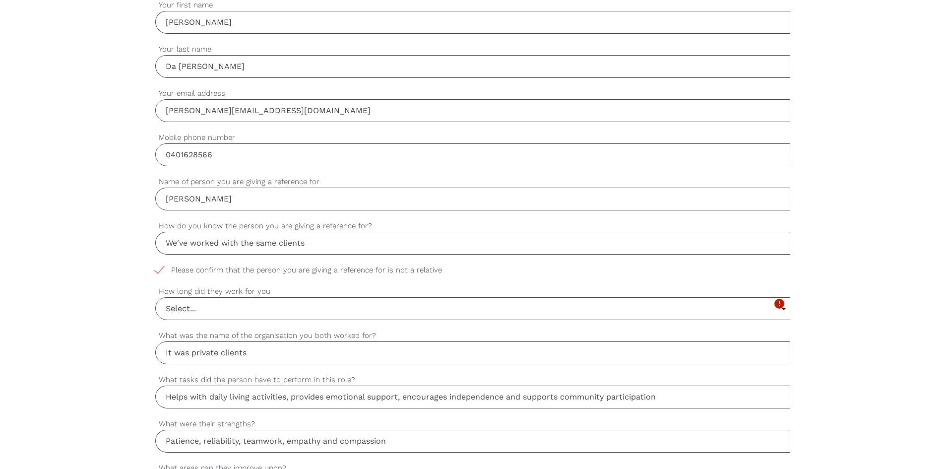
scroll to position [336, 0]
click at [245, 306] on input "Select..." at bounding box center [473, 309] width 634 height 22
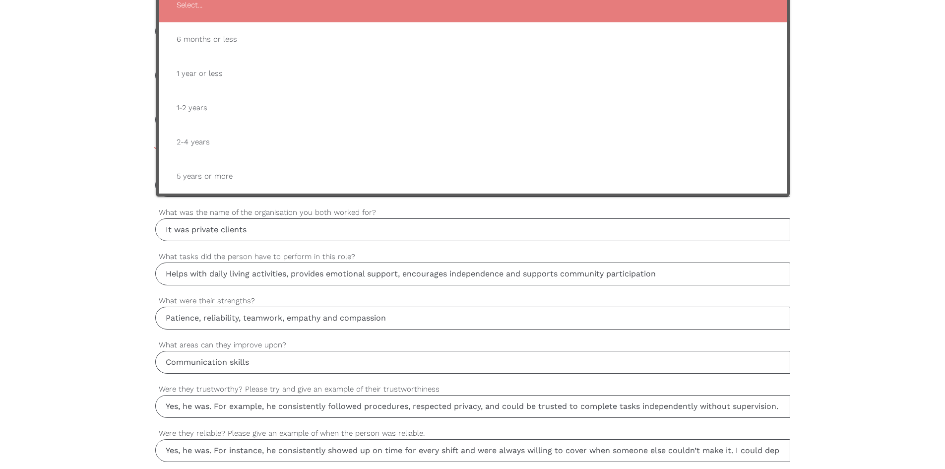
scroll to position [385, 0]
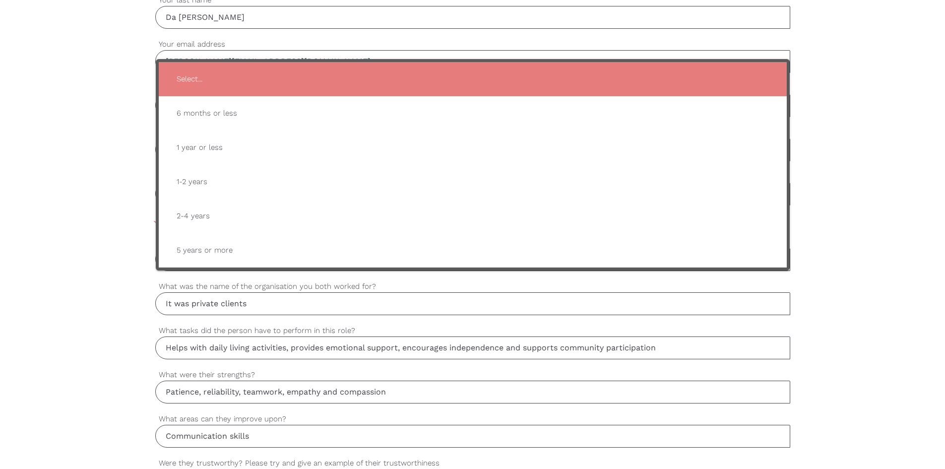
click at [115, 201] on div "settings [PERSON_NAME] Your first name settings [PERSON_NAME] Your last name se…" at bounding box center [472, 396] width 945 height 931
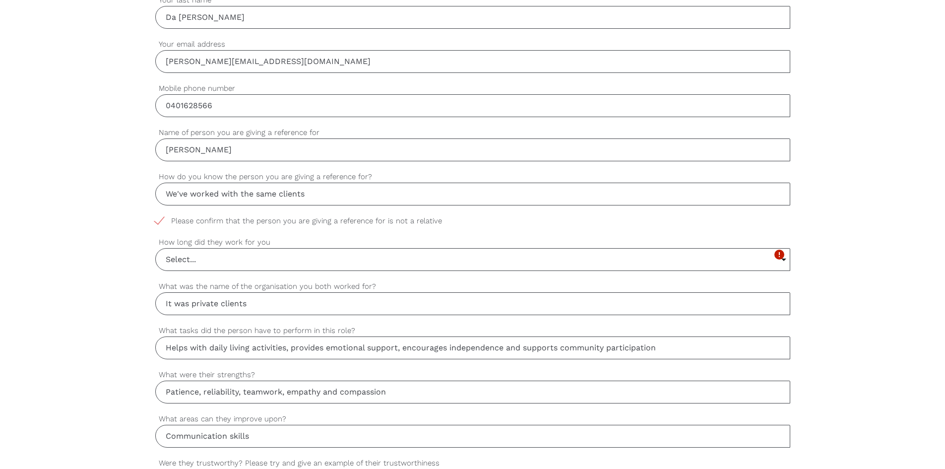
click at [227, 256] on input "Select..." at bounding box center [473, 259] width 634 height 22
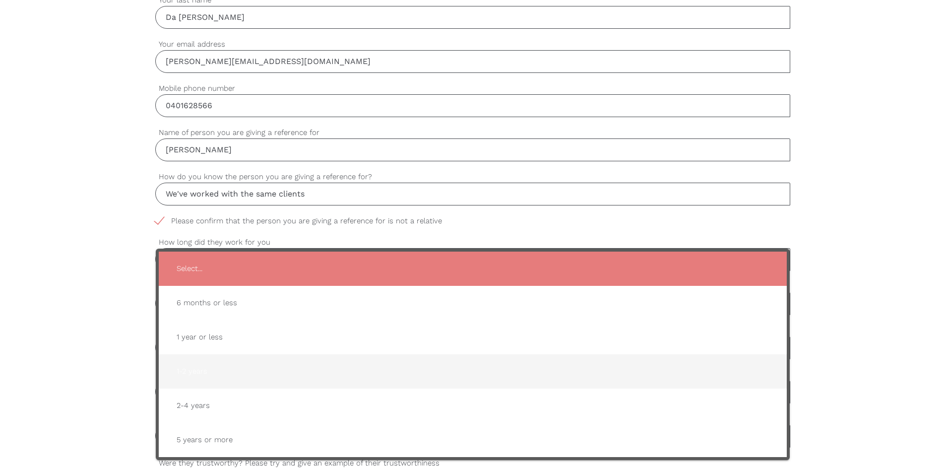
click at [202, 369] on span "1-2 years" at bounding box center [473, 371] width 608 height 24
type input "1-2 years"
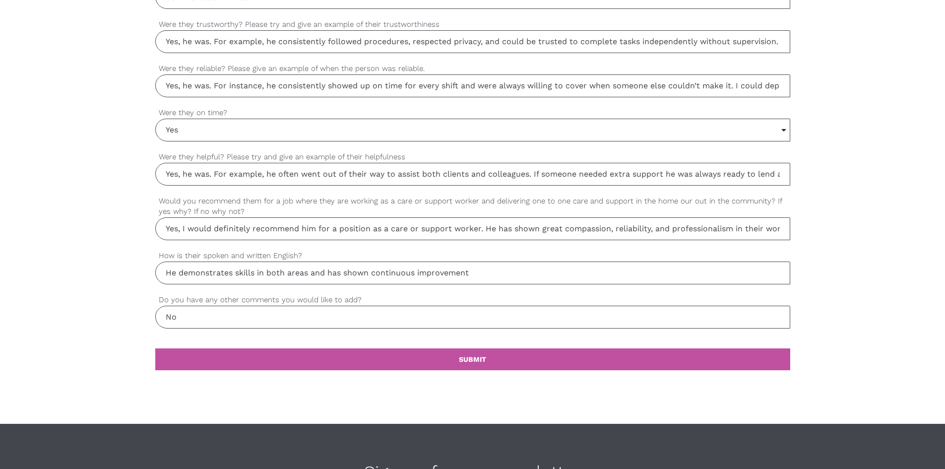
scroll to position [965, 0]
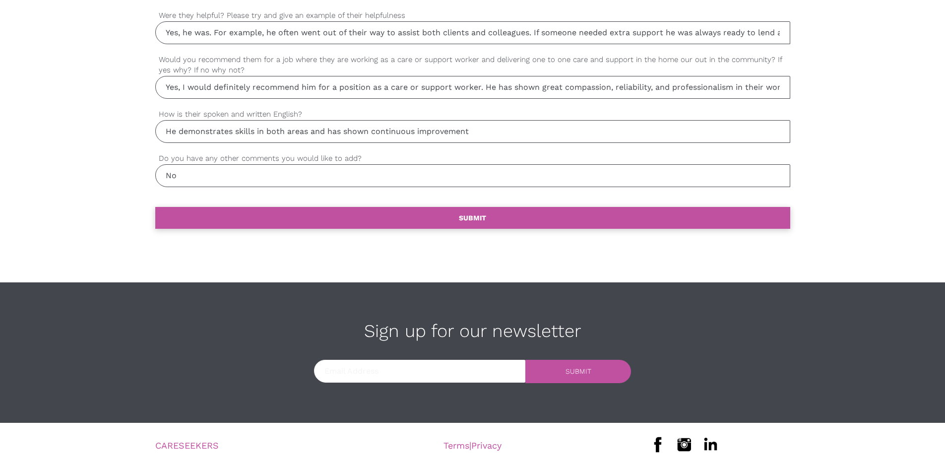
click at [455, 219] on link "settings SUBMIT" at bounding box center [472, 218] width 635 height 22
